Goal: Communication & Community: Answer question/provide support

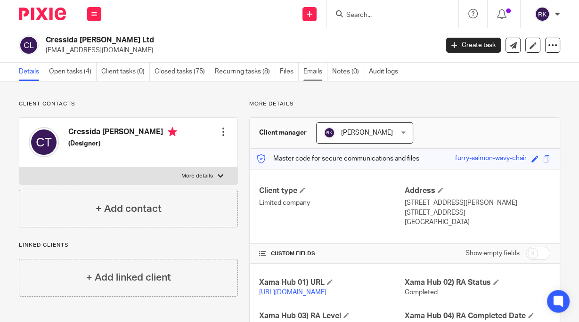
click at [311, 72] on link "Emails" at bounding box center [315, 72] width 24 height 18
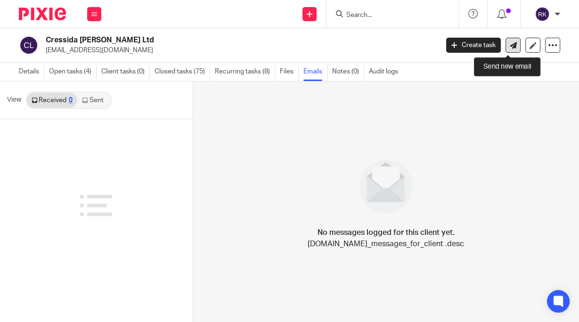
click at [510, 45] on icon at bounding box center [513, 45] width 7 height 7
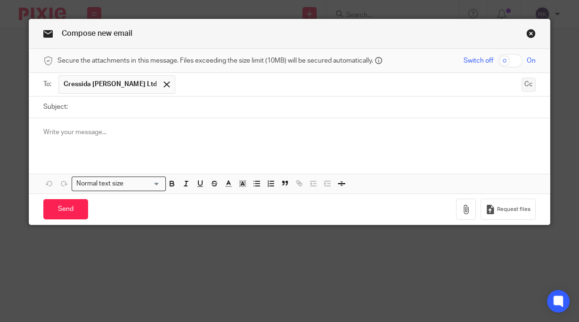
click at [526, 85] on button "Cc" at bounding box center [529, 85] width 14 height 14
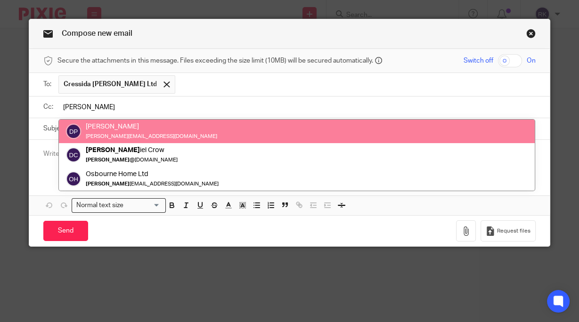
type input "Dan"
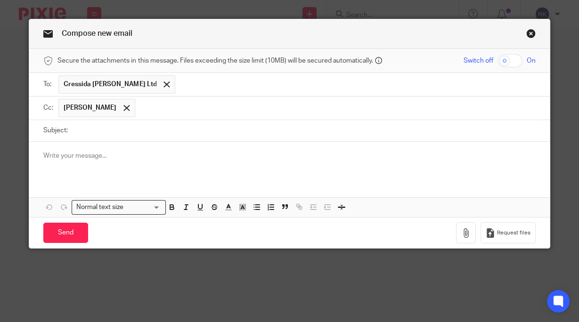
click at [110, 131] on input "Subject:" at bounding box center [304, 130] width 463 height 21
type input "Bookkeeping - August/September request"
click at [77, 156] on p at bounding box center [289, 155] width 492 height 9
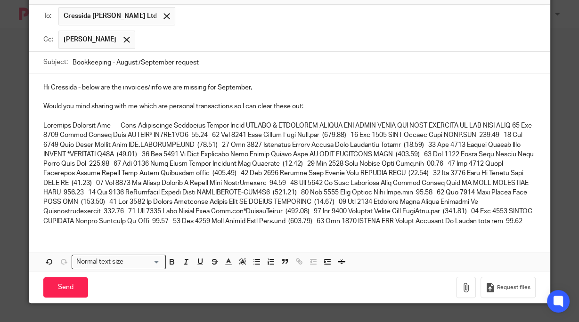
scroll to position [76, 0]
drag, startPoint x: 161, startPoint y: 222, endPoint x: 33, endPoint y: 118, distance: 164.4
click at [33, 118] on div "Hi Cressida - below are the invoices/info we are missing for September, Would y…" at bounding box center [289, 154] width 520 height 160
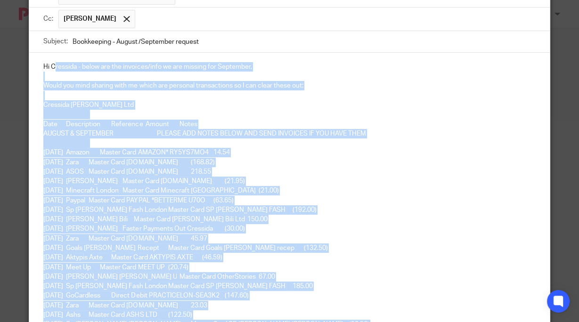
scroll to position [34, 0]
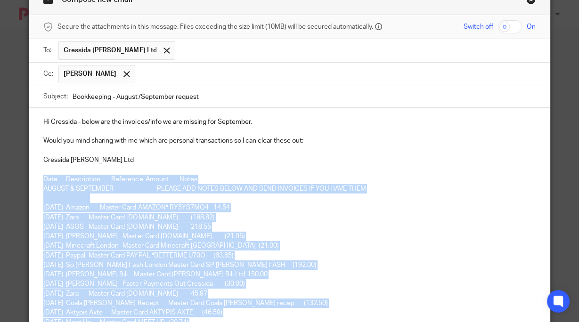
drag, startPoint x: 276, startPoint y: 232, endPoint x: 38, endPoint y: 177, distance: 244.3
click at [36, 179] on div "Hi Cressida - below are the invoices/info we are missing for September, Would y…" at bounding box center [289, 283] width 520 height 351
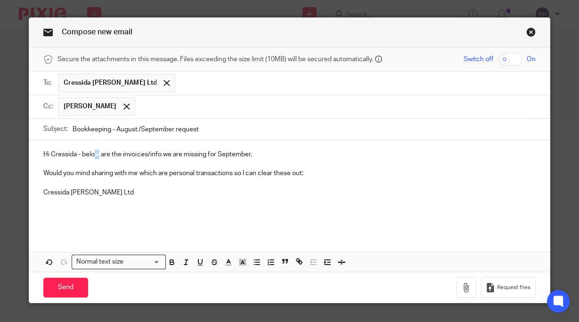
scroll to position [0, 0]
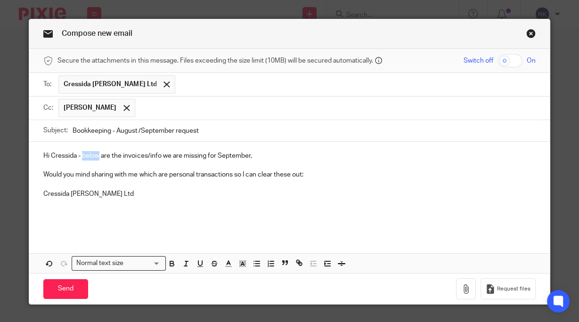
drag, startPoint x: 98, startPoint y: 122, endPoint x: 80, endPoint y: 147, distance: 31.4
click at [80, 147] on div "Hi Cressida - below are the invoices/info we are missing for September, Would y…" at bounding box center [289, 188] width 520 height 93
click at [141, 219] on p at bounding box center [289, 222] width 492 height 9
click at [469, 285] on button "button" at bounding box center [466, 288] width 20 height 21
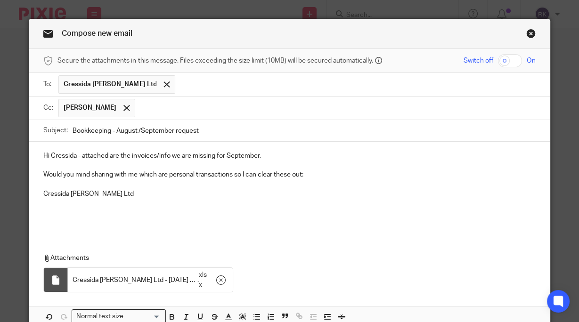
click at [61, 206] on p at bounding box center [289, 203] width 492 height 9
drag, startPoint x: 130, startPoint y: 196, endPoint x: 34, endPoint y: 193, distance: 96.2
click at [34, 193] on div "Hi Cressida - attached are the invoices/info we are missing for September, Woul…" at bounding box center [289, 188] width 520 height 93
click at [311, 175] on p "Would you mind sharing with me which are personal transactions so I can clear t…" at bounding box center [289, 174] width 492 height 9
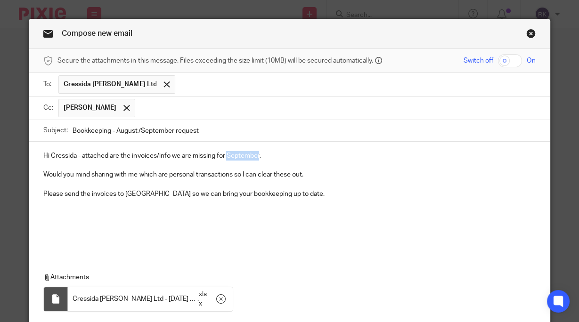
drag, startPoint x: 226, startPoint y: 154, endPoint x: 256, endPoint y: 156, distance: 30.7
click at [256, 156] on p "Hi Cressida - attached are the invoices/info we are missing for September," at bounding box center [289, 155] width 492 height 9
click at [224, 156] on p "Hi Cressida - attached are the invoices/info we are missing for September," at bounding box center [289, 155] width 492 height 9
drag, startPoint x: 87, startPoint y: 195, endPoint x: 117, endPoint y: 179, distance: 33.9
click at [88, 194] on p "Please send the invoices to Apron so we can bring your bookkeeping up to date." at bounding box center [289, 193] width 492 height 9
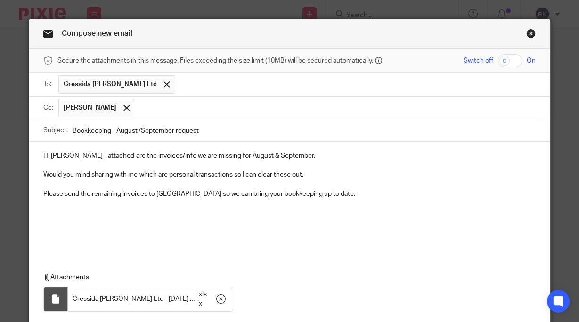
click at [60, 213] on p at bounding box center [289, 213] width 492 height 9
click at [43, 209] on p at bounding box center [289, 213] width 492 height 9
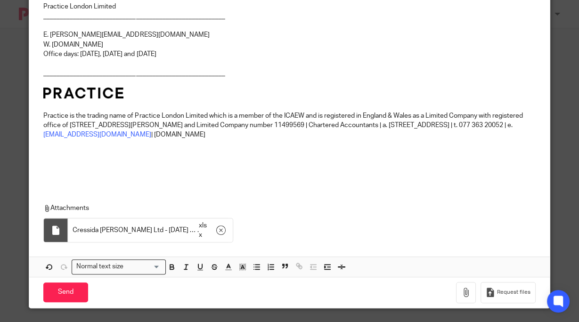
scroll to position [248, 0]
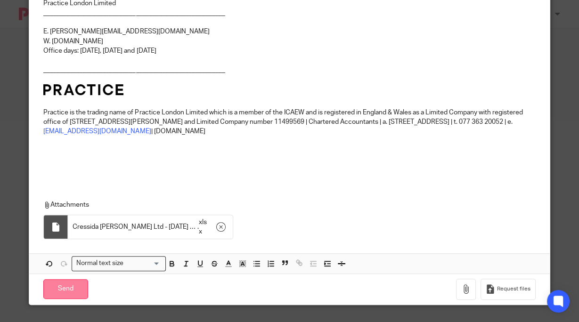
click at [74, 287] on input "Send" at bounding box center [65, 289] width 45 height 20
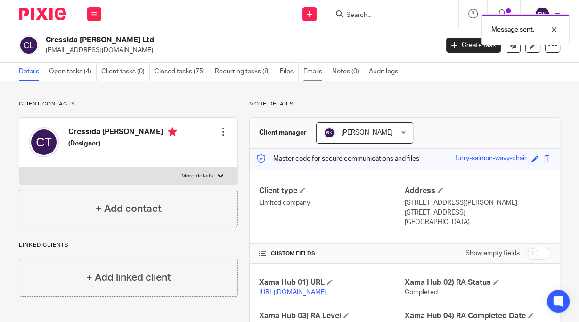
click at [313, 72] on link "Emails" at bounding box center [315, 72] width 24 height 18
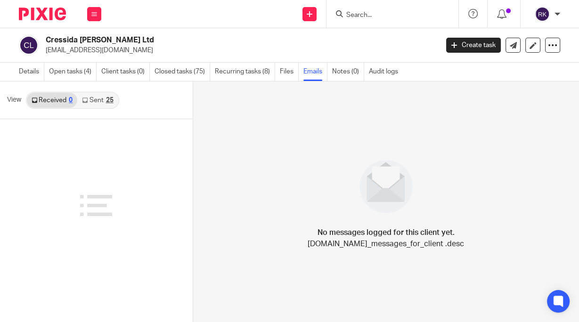
click at [99, 98] on link "Sent 25" at bounding box center [97, 100] width 41 height 15
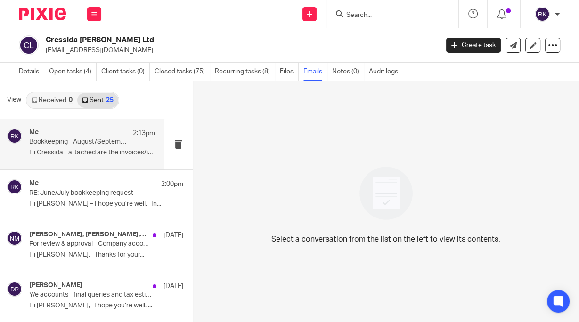
click at [55, 140] on p "Bookkeeping - August/September request" at bounding box center [79, 142] width 100 height 8
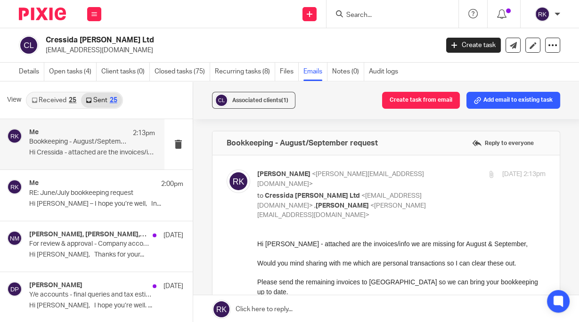
click at [369, 14] on input "Search" at bounding box center [387, 15] width 85 height 8
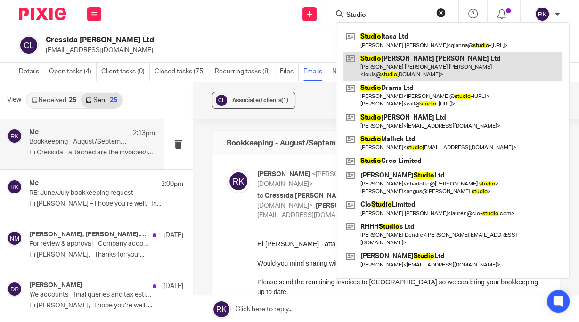
type input "Studio"
click at [400, 60] on link at bounding box center [453, 66] width 219 height 29
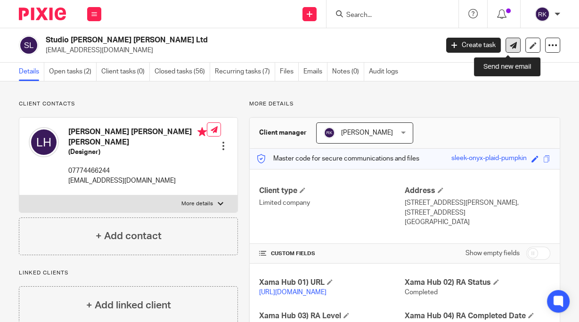
click at [510, 44] on icon at bounding box center [513, 45] width 7 height 7
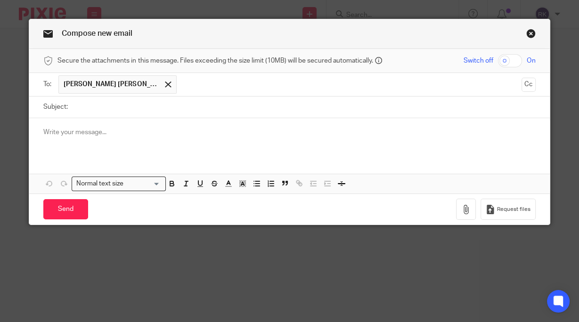
click at [86, 106] on input "Subject:" at bounding box center [304, 107] width 463 height 21
type input "Clarification - Jimmy Carr Project"
click at [138, 132] on p at bounding box center [289, 132] width 492 height 9
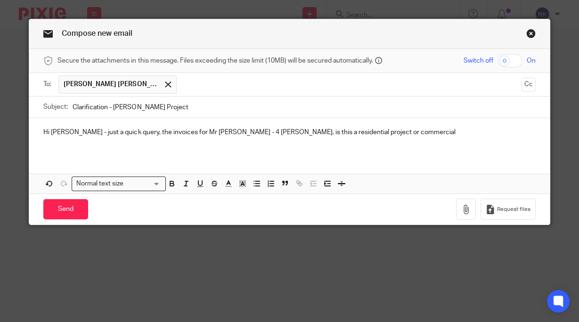
click at [123, 132] on p "Hi Louis - just a quick query, the invoices for Mr J Carr - 4 Conybeare, is thi…" at bounding box center [289, 132] width 492 height 9
drag, startPoint x: 254, startPoint y: 131, endPoint x: 276, endPoint y: 132, distance: 21.7
click at [276, 132] on p "Hi Louis - just a quick query, on the invoices for Mr J Carr - 4 Conybeare, is …" at bounding box center [289, 132] width 492 height 9
drag, startPoint x: 370, startPoint y: 131, endPoint x: 401, endPoint y: 129, distance: 31.7
click at [400, 132] on p "Hi Louis - just a quick query, on the invoices for Mr J Carr - 4 Conybeare, bot…" at bounding box center [289, 132] width 492 height 9
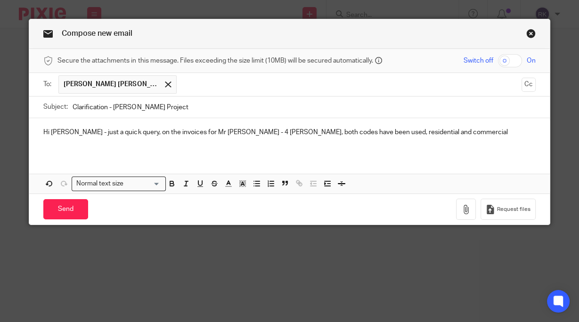
click at [428, 127] on div "Hi Louis - just a quick query, on the invoices for Mr J Carr - 4 Conybeare, bot…" at bounding box center [289, 136] width 520 height 37
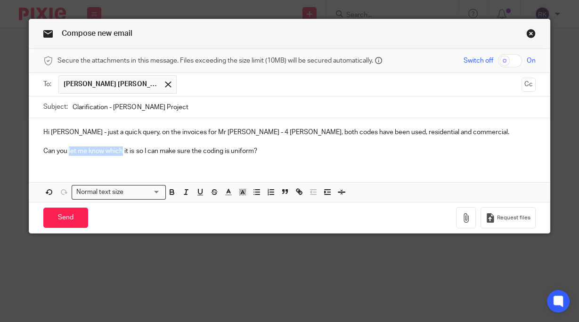
drag, startPoint x: 120, startPoint y: 153, endPoint x: 66, endPoint y: 153, distance: 53.7
click at [66, 153] on p "Can you let me know which it is so I can make sure the coding is uniform?" at bounding box center [289, 151] width 492 height 9
click at [107, 153] on p "Can you confirm these are to be commercial so I can make sure the coding is uni…" at bounding box center [289, 151] width 492 height 9
click at [150, 150] on p "Can you confirm this is a commercial so I can make sure the coding is uniform?" at bounding box center [289, 151] width 492 height 9
drag, startPoint x: 255, startPoint y: 131, endPoint x: 338, endPoint y: 131, distance: 82.5
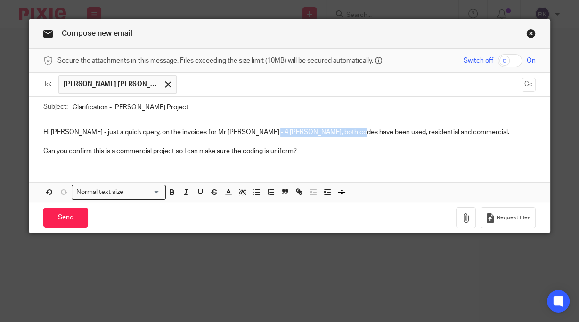
click at [338, 131] on p "Hi Louis - just a quick query, on the invoices for Mr J Carr - 4 Conybeare, bot…" at bounding box center [289, 132] width 492 height 9
drag, startPoint x: 297, startPoint y: 132, endPoint x: 345, endPoint y: 128, distance: 48.3
click at [345, 128] on p "Hi Louis - just a quick query, on the invoices for Mr J Carr - 4 Conybeare, the…" at bounding box center [289, 132] width 492 height 9
drag, startPoint x: 236, startPoint y: 131, endPoint x: 352, endPoint y: 142, distance: 117.5
click at [352, 142] on p at bounding box center [289, 141] width 492 height 9
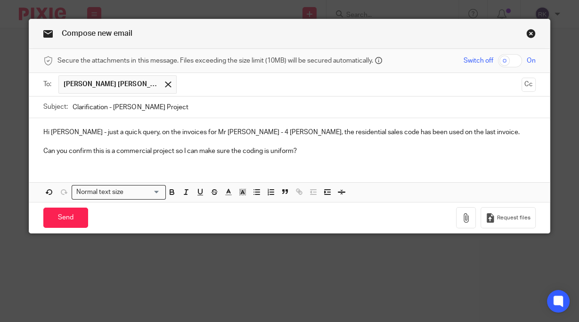
click at [344, 155] on p "Can you confirm this is a commercial project so I can make sure the coding is u…" at bounding box center [289, 151] width 492 height 9
click at [253, 132] on p "Hi Louis - just a quick query, on the invoices for Mr J Carr - 4 Conybeare, the…" at bounding box center [289, 132] width 492 height 9
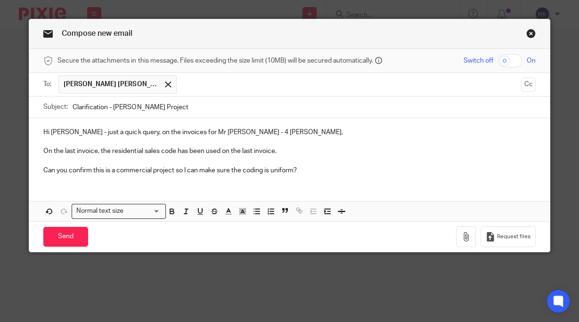
click at [219, 150] on p "On the last invoice, the residential sales code has been used on the last invoi…" at bounding box center [289, 151] width 492 height 9
click at [270, 132] on p "Hi Louis - just a quick query, on the invoices for Mr J Carr - 4 Conybeare," at bounding box center [289, 132] width 492 height 9
drag, startPoint x: 121, startPoint y: 132, endPoint x: 144, endPoint y: 123, distance: 25.2
click at [122, 132] on p "Hi Louis - just a quick query, on the invoices for Mr J Carr - 4 Conybeare," at bounding box center [289, 132] width 492 height 9
click at [70, 132] on p "Hi Louis - just a quick query on the invoices for Mr J Carr - 4 Conybeare," at bounding box center [289, 132] width 492 height 9
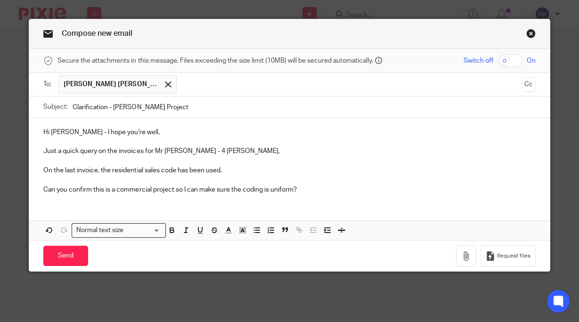
click at [251, 164] on p at bounding box center [289, 160] width 492 height 9
click at [236, 155] on p "Just a quick query on the invoices for Mr J Carr - 4 Conybeare," at bounding box center [289, 151] width 492 height 9
click at [317, 189] on p "Can you confirm this is a commercial project so I can make sure the coding is u…" at bounding box center [289, 189] width 492 height 9
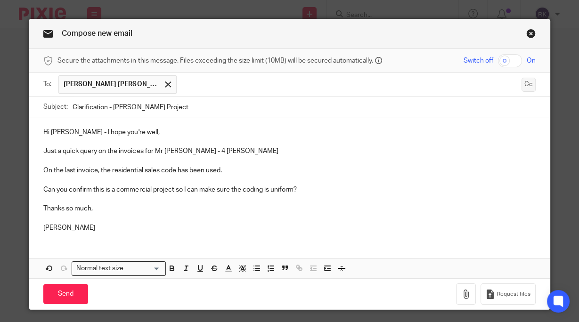
click at [524, 84] on button "Cc" at bounding box center [529, 85] width 14 height 14
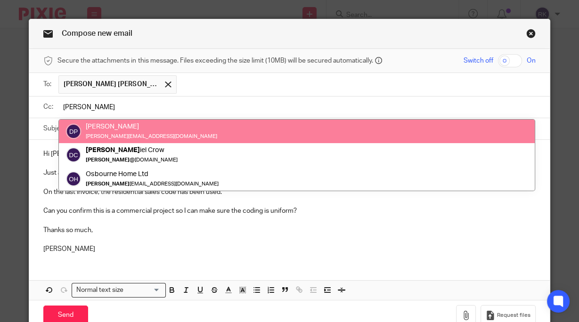
type input "[PERSON_NAME]"
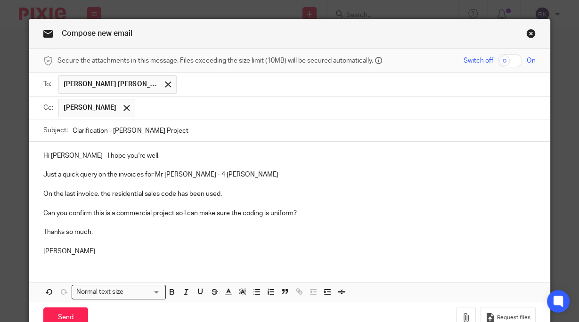
scroll to position [29, 0]
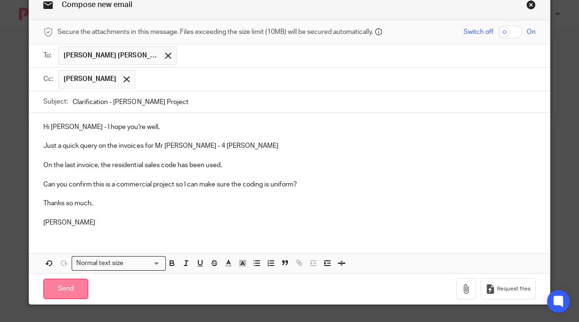
click at [63, 287] on input "Send" at bounding box center [65, 289] width 45 height 20
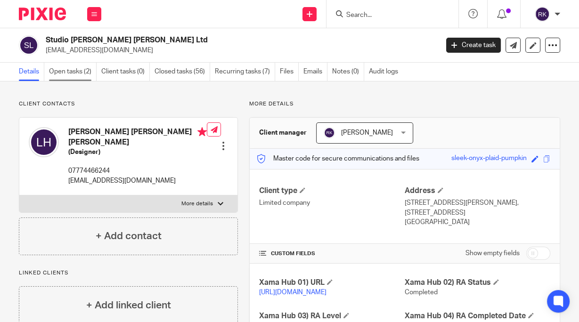
click at [64, 72] on link "Open tasks (2)" at bounding box center [73, 72] width 48 height 18
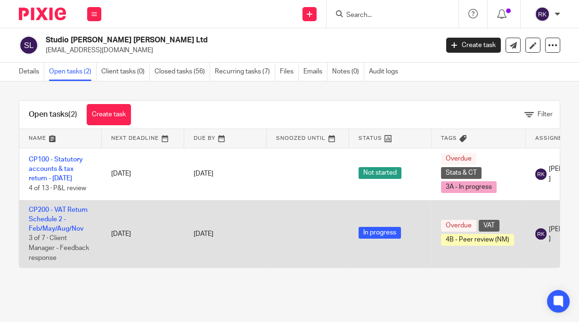
click at [56, 213] on td "CP200 - VAT Return Schedule 2 - Feb/May/Aug/[DATE] of 7 · Client Manager - Feed…" at bounding box center [60, 233] width 82 height 67
click at [79, 208] on link "CP200 - VAT Return Schedule 2 - Feb/May/Aug/Nov" at bounding box center [58, 220] width 59 height 26
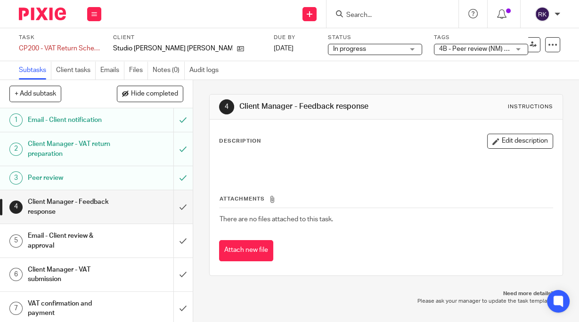
scroll to position [2, 0]
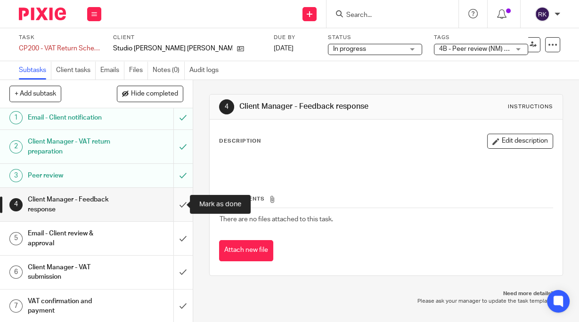
click at [177, 202] on input "submit" at bounding box center [96, 204] width 193 height 33
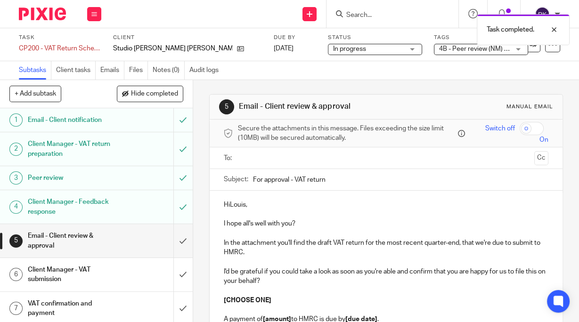
click at [228, 205] on p "HiLouis," at bounding box center [386, 204] width 325 height 9
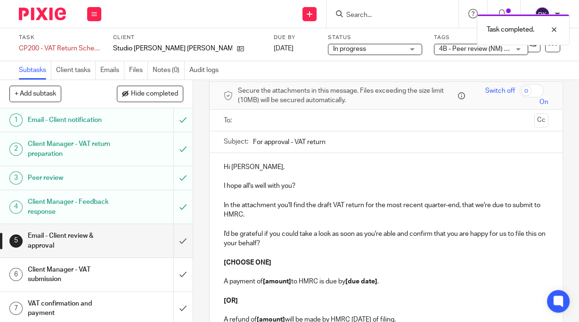
scroll to position [75, 0]
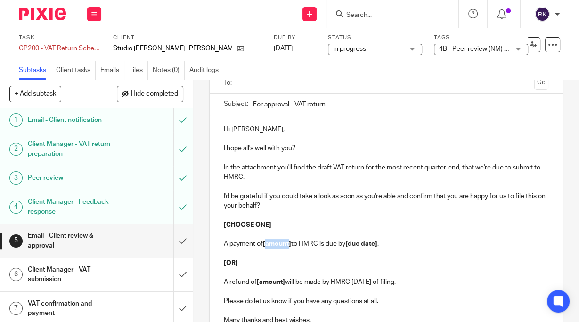
drag, startPoint x: 288, startPoint y: 244, endPoint x: 265, endPoint y: 244, distance: 23.6
click at [265, 244] on strong "[amount]" at bounding box center [277, 244] width 28 height 7
click at [265, 243] on strong "[4,950.43" at bounding box center [277, 244] width 28 height 7
drag, startPoint x: 283, startPoint y: 227, endPoint x: 219, endPoint y: 221, distance: 64.3
click at [219, 221] on div "Hi [PERSON_NAME], I hope all's well with you? In the attachment you'll find the…" at bounding box center [386, 223] width 353 height 217
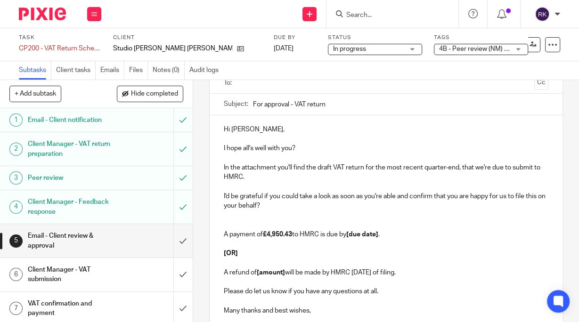
scroll to position [0, 0]
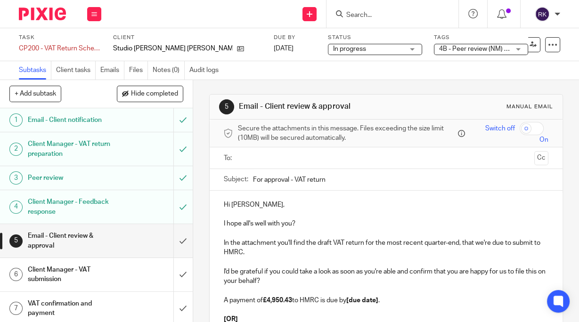
click at [378, 300] on strong "[due date]" at bounding box center [362, 300] width 32 height 7
drag, startPoint x: 379, startPoint y: 300, endPoint x: 354, endPoint y: 302, distance: 24.6
click at [354, 302] on strong "[due date]" at bounding box center [362, 300] width 32 height 7
click at [352, 302] on strong "[[DATE]" at bounding box center [358, 300] width 24 height 7
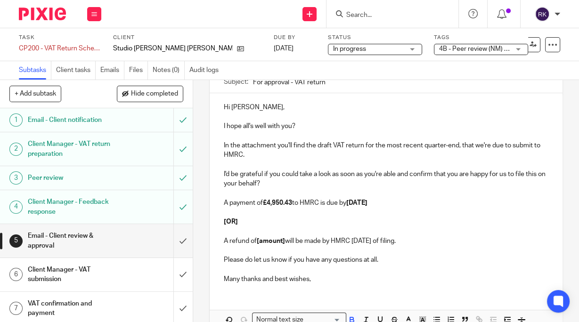
scroll to position [113, 0]
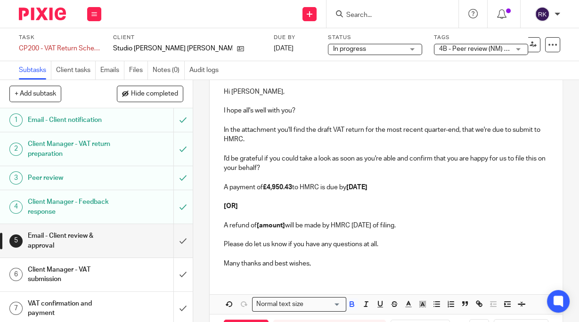
drag, startPoint x: 452, startPoint y: 227, endPoint x: 212, endPoint y: 204, distance: 241.4
click at [212, 204] on div "Hi [PERSON_NAME], I hope all's well with you? In the attachment you'll find the…" at bounding box center [386, 177] width 353 height 198
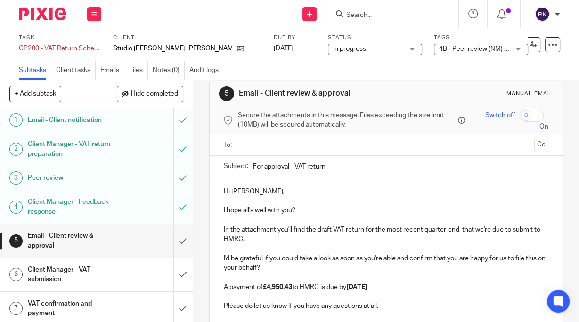
scroll to position [0, 0]
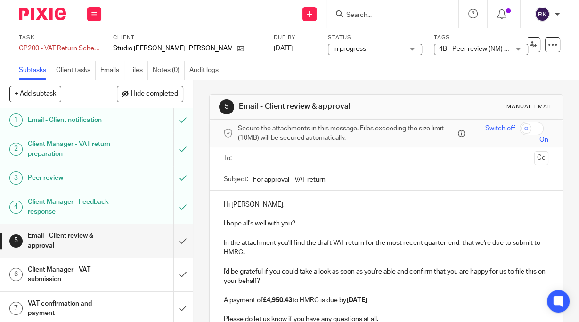
click at [271, 158] on input "text" at bounding box center [385, 158] width 289 height 11
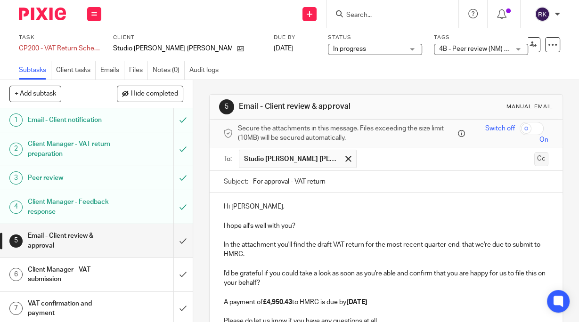
click at [534, 159] on button "Cc" at bounding box center [541, 159] width 14 height 14
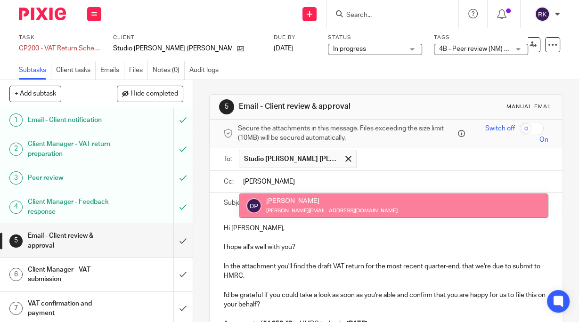
type input "[PERSON_NAME]"
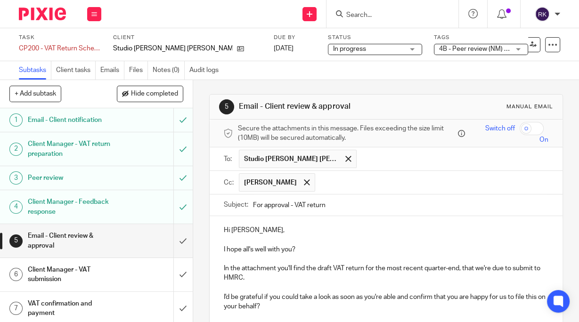
click at [320, 185] on input "text" at bounding box center [432, 182] width 224 height 18
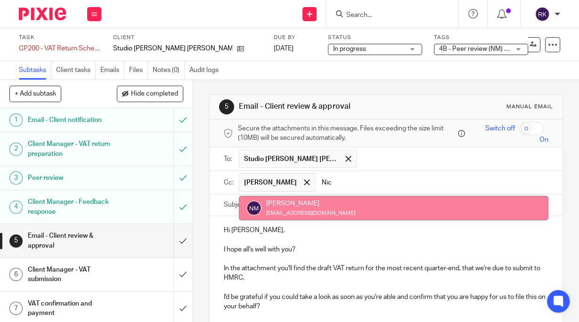
type input "Nic"
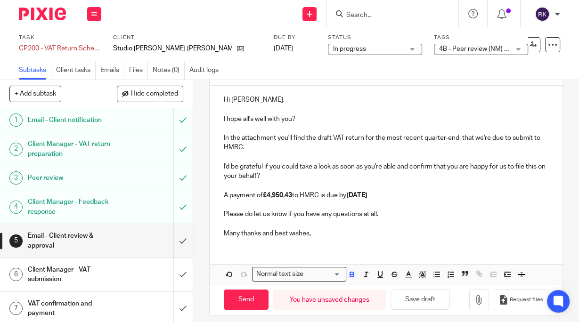
scroll to position [136, 0]
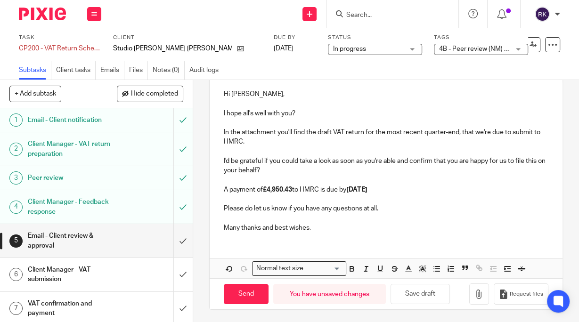
click at [351, 187] on strong "[DATE]" at bounding box center [356, 190] width 21 height 7
click at [352, 190] on strong "[DATE]" at bounding box center [356, 190] width 21 height 7
click at [420, 188] on p "A payment of £4,950.43 to HMRC is due by [DATE]" at bounding box center [386, 189] width 325 height 9
drag, startPoint x: 321, startPoint y: 189, endPoint x: 294, endPoint y: 189, distance: 27.3
click at [294, 189] on p "A payment of £4,950.43 to HMRC is due by [DATE], so it reaches HMRC by the hard…" at bounding box center [386, 189] width 325 height 9
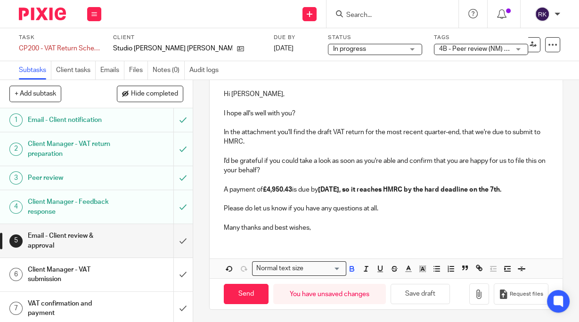
drag, startPoint x: 377, startPoint y: 188, endPoint x: 386, endPoint y: 199, distance: 14.7
click at [392, 195] on p "A payment of £4,950.43 is due by [DATE], so it reaches HMRC by the hard deadlin…" at bounding box center [386, 189] width 325 height 9
click at [350, 273] on icon "button" at bounding box center [352, 269] width 8 height 8
click at [407, 221] on p at bounding box center [386, 218] width 325 height 9
click at [341, 190] on strong "[DATE]," at bounding box center [329, 190] width 23 height 7
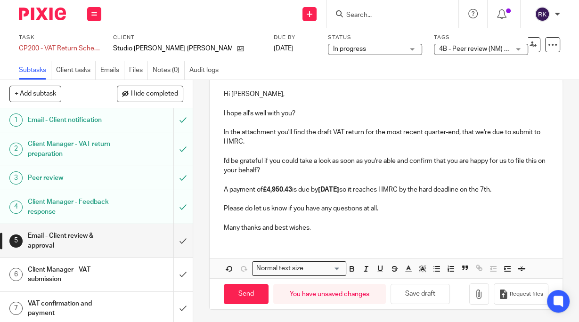
drag, startPoint x: 404, startPoint y: 202, endPoint x: 409, endPoint y: 203, distance: 5.3
click at [405, 202] on p at bounding box center [386, 199] width 325 height 9
click at [366, 175] on p at bounding box center [386, 179] width 325 height 9
click at [376, 189] on p "A payment of £4,950.43 is due by [DATE] so it reaches HMRC by the hard deadline…" at bounding box center [386, 189] width 325 height 9
click at [313, 189] on p "A payment of £4,950.43 is due by [DATE] so it reaches HMRC by the hard deadline…" at bounding box center [386, 189] width 325 height 9
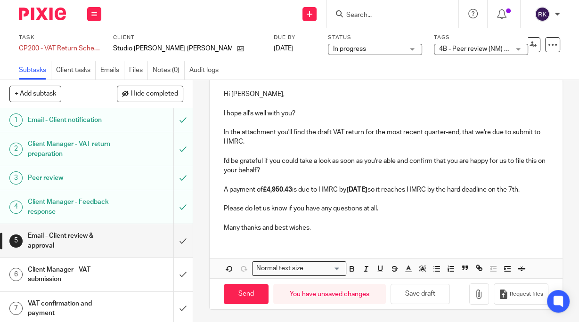
drag, startPoint x: 404, startPoint y: 188, endPoint x: 432, endPoint y: 198, distance: 28.9
click at [427, 195] on p "A payment of £4,950.43 is due to HMRC by [DATE] so it reaches HMRC by the hard …" at bounding box center [386, 189] width 325 height 9
click at [426, 210] on p "Please do let us know if you have any questions at all." at bounding box center [386, 208] width 325 height 9
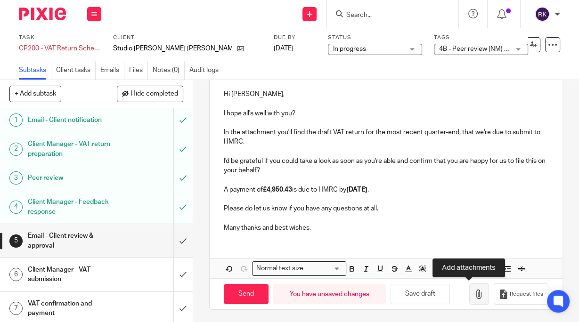
click at [475, 295] on icon "button" at bounding box center [479, 294] width 9 height 9
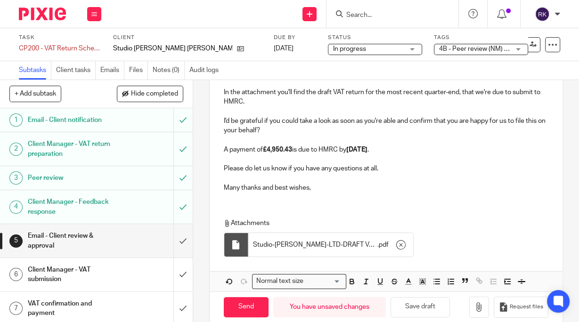
scroll to position [188, 0]
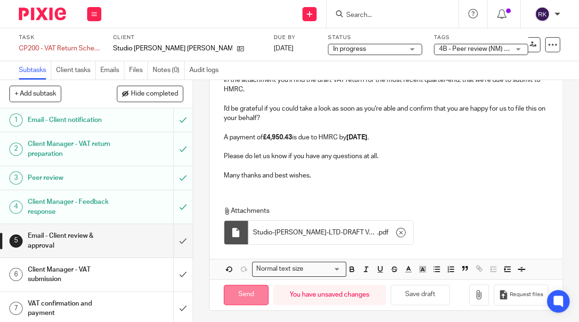
click at [247, 293] on input "Send" at bounding box center [246, 295] width 45 height 20
type input "Sent"
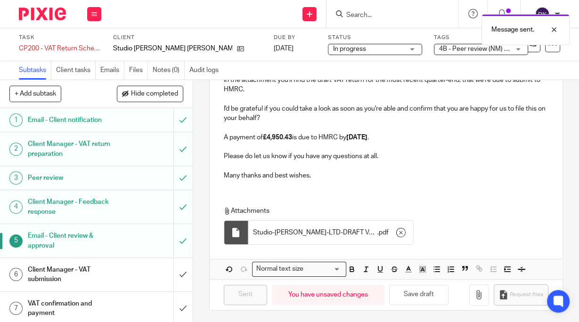
click at [439, 49] on span "4B - Peer review (NM) + 1" at bounding box center [476, 49] width 74 height 7
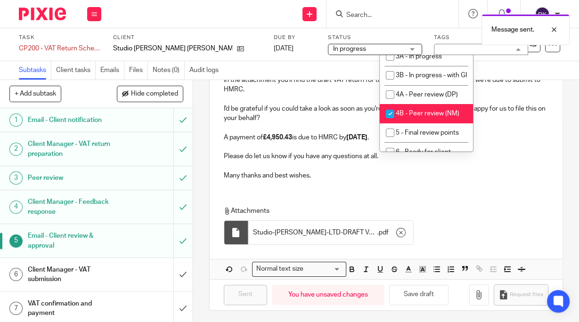
scroll to position [113, 0]
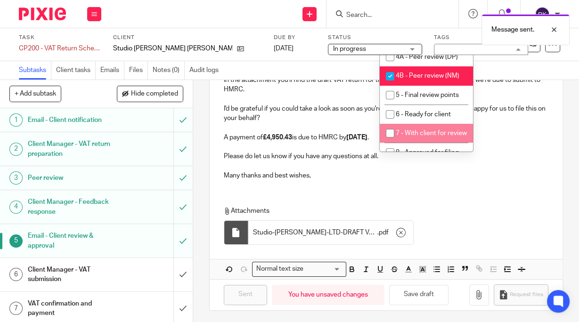
click at [407, 137] on span "7 - With client for review" at bounding box center [431, 133] width 71 height 7
checkbox input "true"
click at [390, 85] on input "checkbox" at bounding box center [390, 76] width 18 height 18
checkbox input "false"
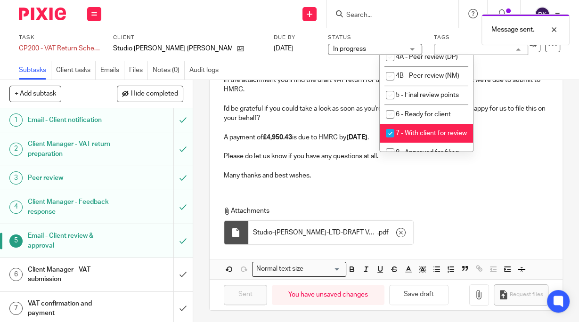
click at [472, 192] on div "Hi [PERSON_NAME], I hope all's well with you? In the attachment you'll find the…" at bounding box center [386, 154] width 353 height 252
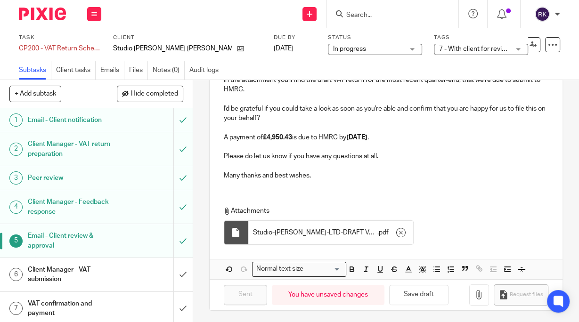
scroll to position [0, 0]
